Goal: Obtain resource: Download file/media

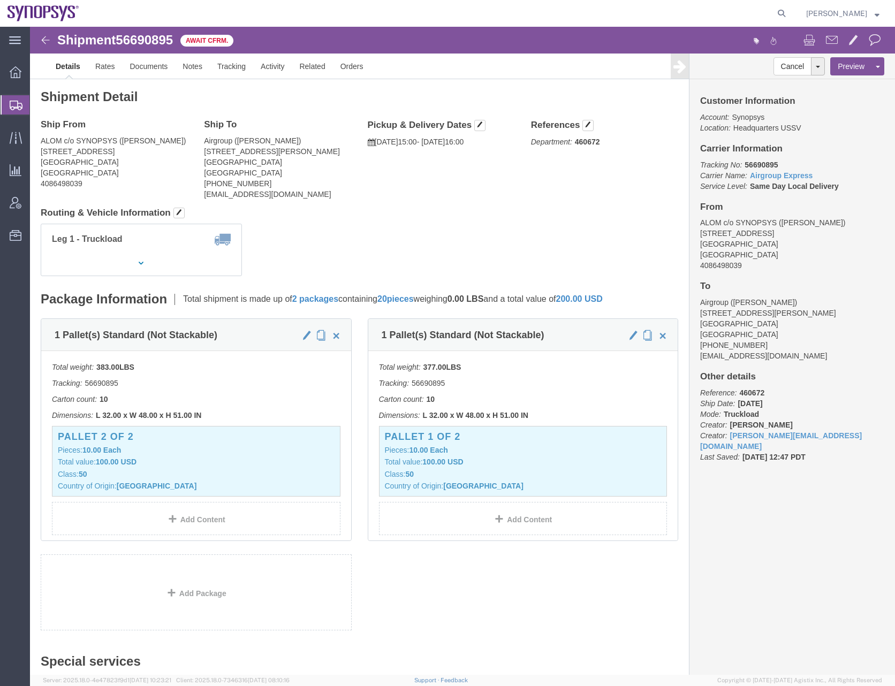
click div "Ship From ALOM c/o SYNOPSYS (Nirali Trivedi) 48105 Warm Springs Blvd. Fremont, …"
click h4 "Routing & Vehicle Information"
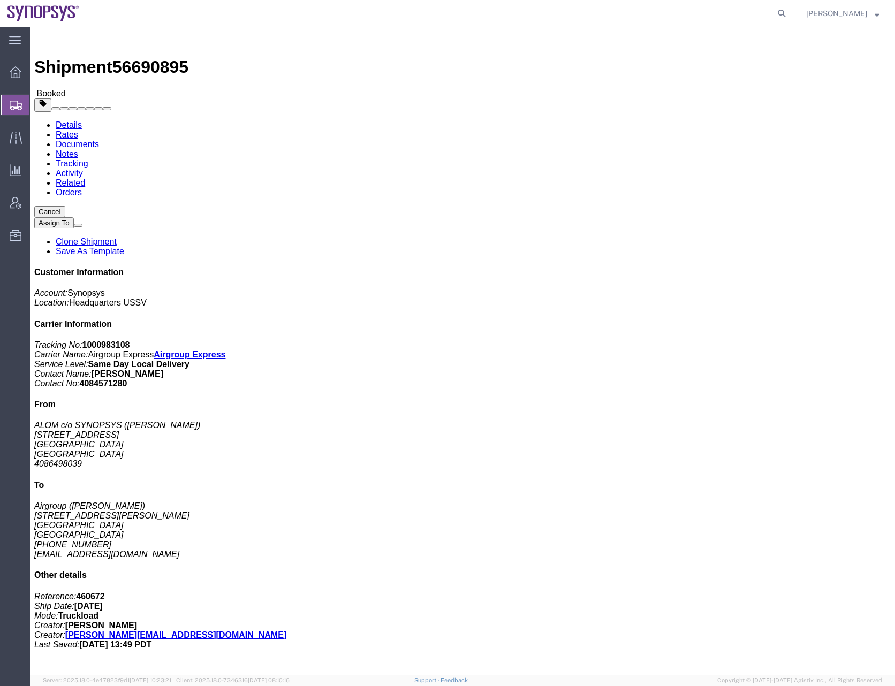
click link "Documents"
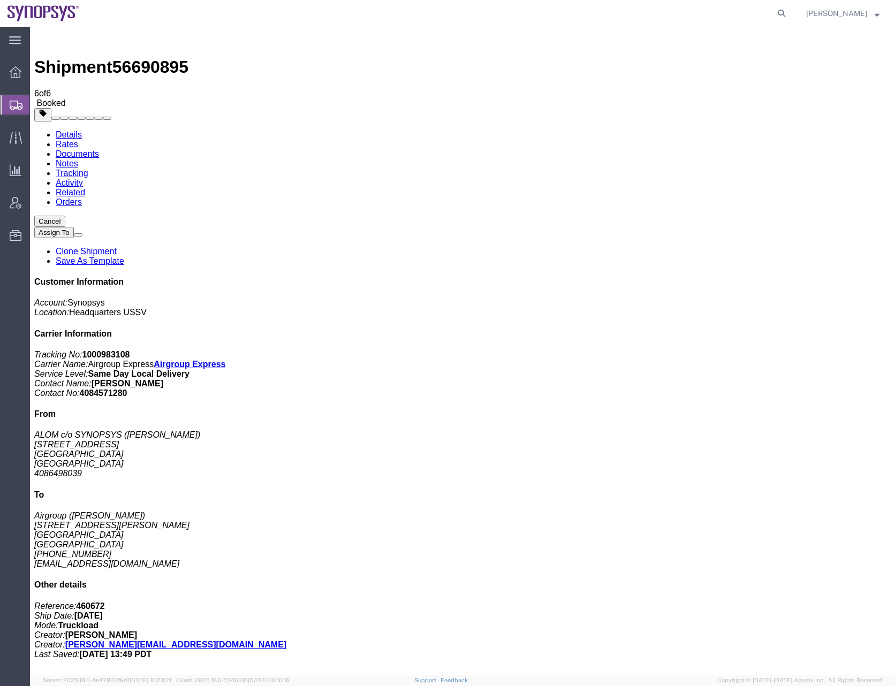
checkbox input "false"
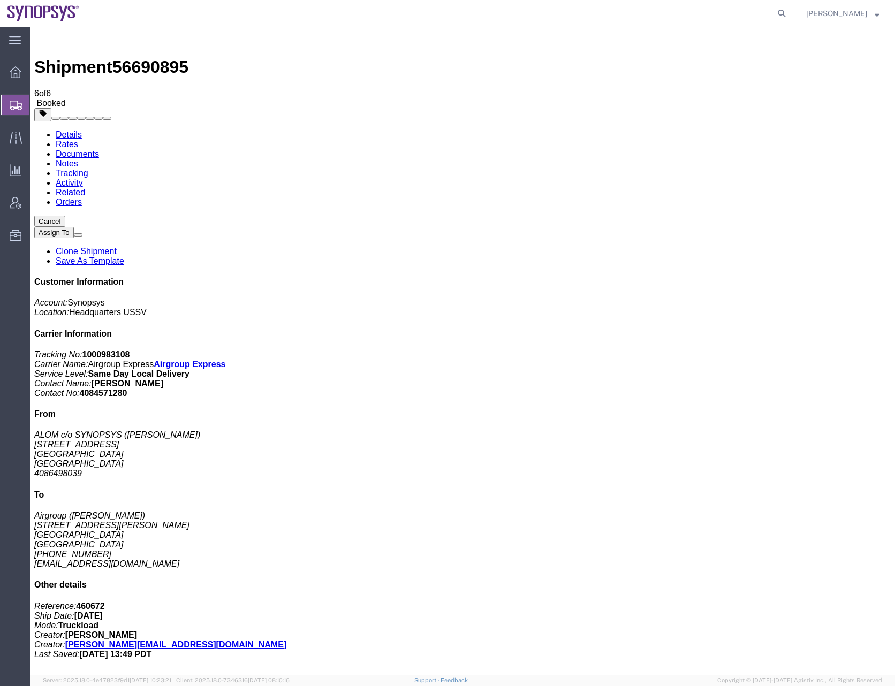
drag, startPoint x: 142, startPoint y: 421, endPoint x: 121, endPoint y: 371, distance: 55.0
click at [14, 104] on icon at bounding box center [16, 106] width 13 height 10
